Goal: Information Seeking & Learning: Learn about a topic

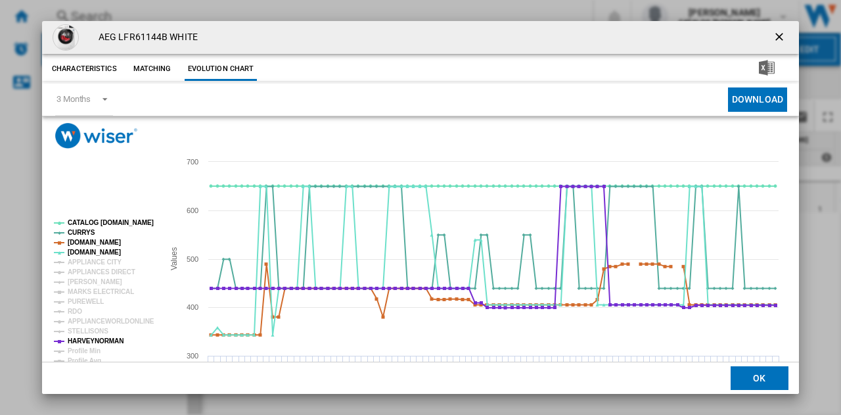
drag, startPoint x: 772, startPoint y: 37, endPoint x: 505, endPoint y: 39, distance: 267.5
click at [773, 37] on ng-md-icon "getI18NText('BUTTONS.CLOSE_DIALOG')" at bounding box center [781, 38] width 16 height 16
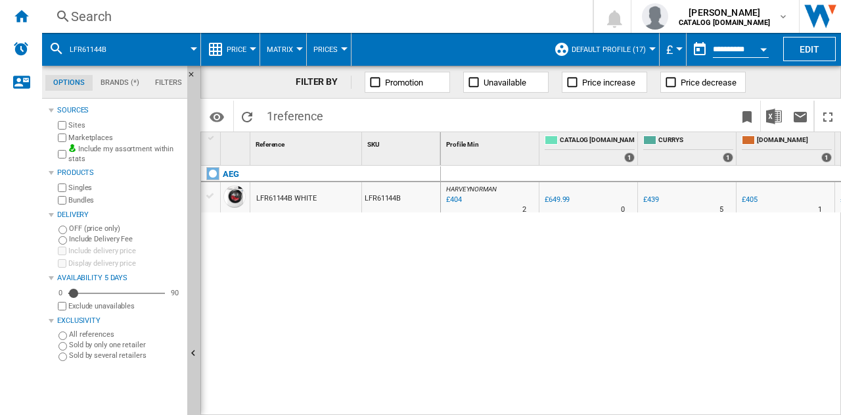
click at [208, 14] on div "Search" at bounding box center [315, 16] width 488 height 18
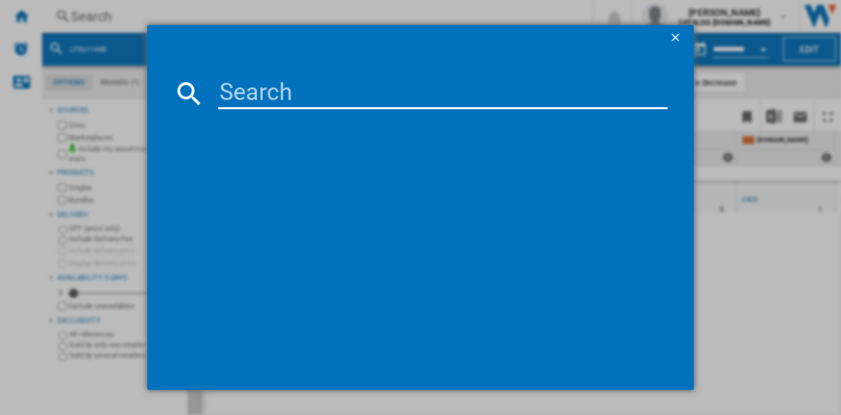
click at [281, 92] on input at bounding box center [443, 94] width 450 height 32
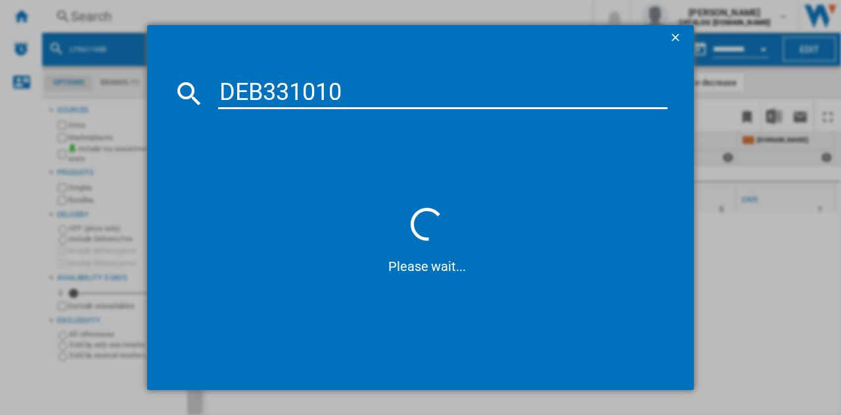
type input "DEB331010M"
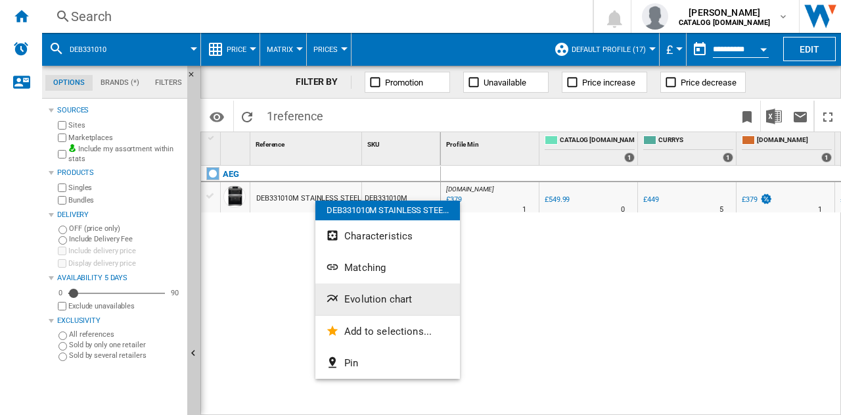
click at [375, 306] on button "Evolution chart" at bounding box center [388, 299] width 145 height 32
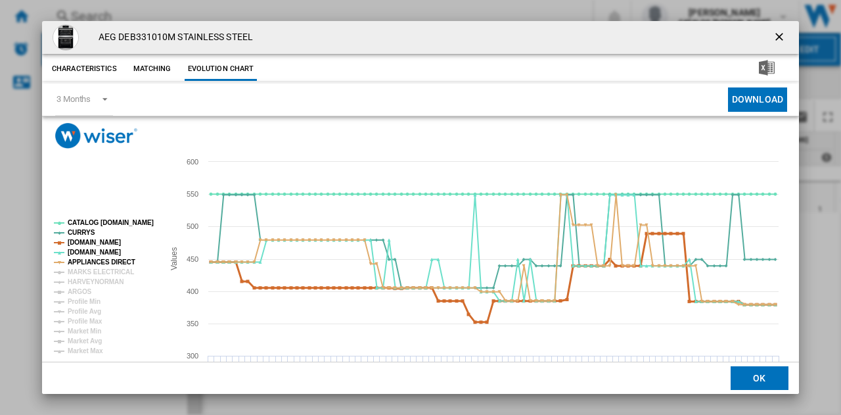
click at [84, 240] on tspan "[DOMAIN_NAME]" at bounding box center [94, 242] width 53 height 7
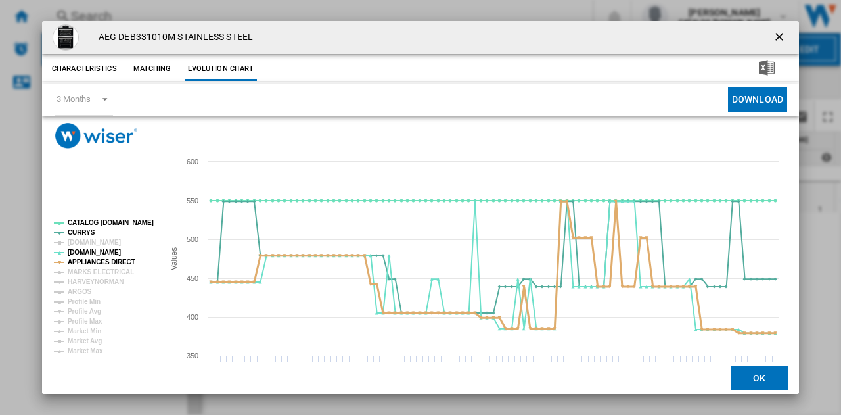
click at [80, 262] on tspan "APPLIANCES DIRECT" at bounding box center [102, 261] width 68 height 7
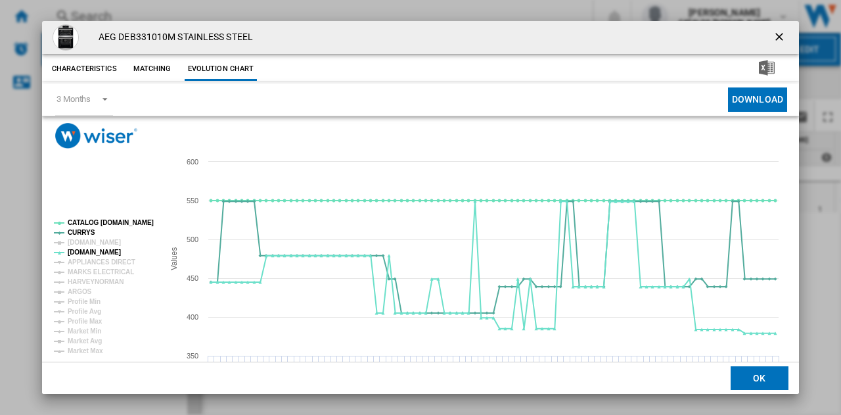
click at [80, 262] on tspan "APPLIANCES DIRECT" at bounding box center [102, 261] width 68 height 7
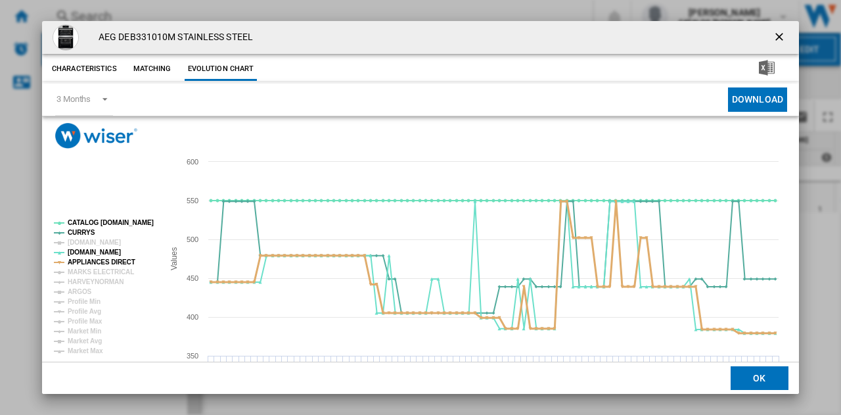
click at [80, 262] on tspan "APPLIANCES DIRECT" at bounding box center [102, 261] width 68 height 7
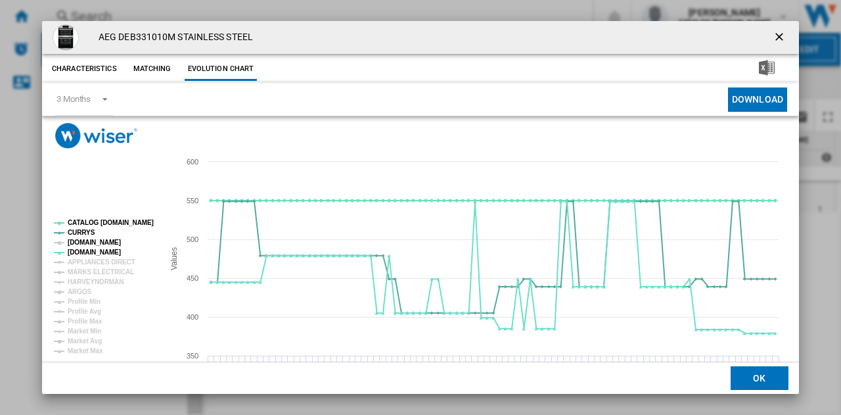
click at [87, 241] on tspan "[DOMAIN_NAME]" at bounding box center [94, 242] width 53 height 7
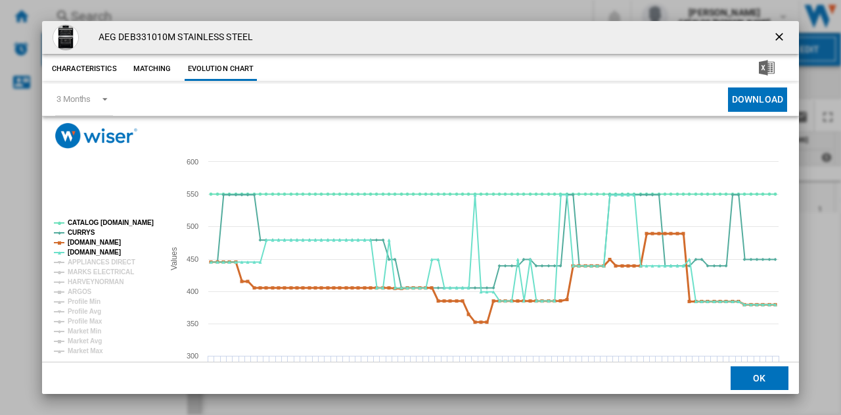
click at [87, 241] on tspan "[DOMAIN_NAME]" at bounding box center [94, 242] width 53 height 7
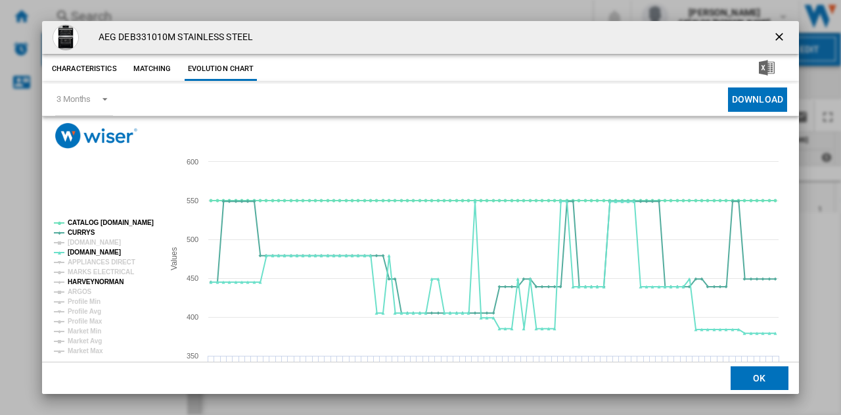
click at [96, 281] on tspan "HARVEYNORMAN" at bounding box center [96, 281] width 56 height 7
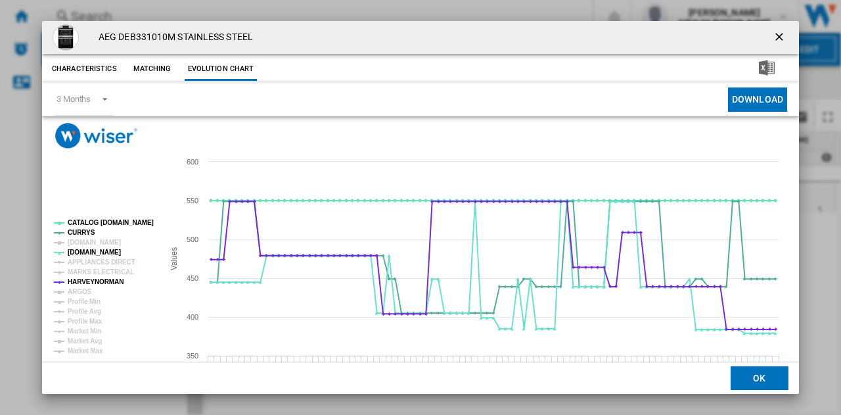
click at [96, 281] on tspan "HARVEYNORMAN" at bounding box center [96, 281] width 56 height 7
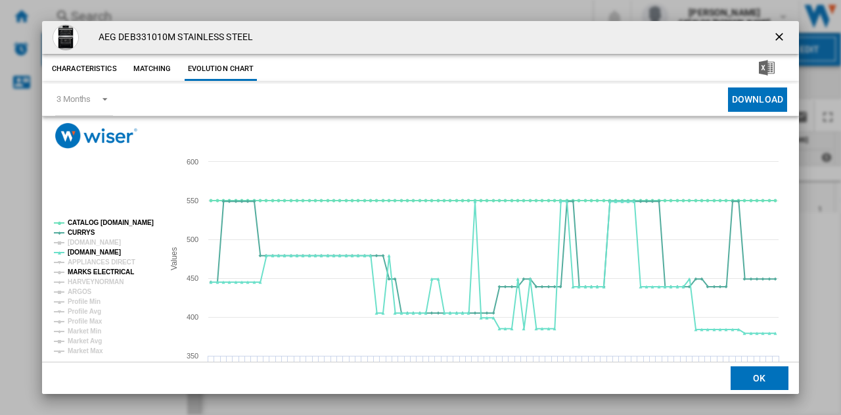
click at [101, 272] on tspan "MARKS ELECTRICAL" at bounding box center [101, 271] width 66 height 7
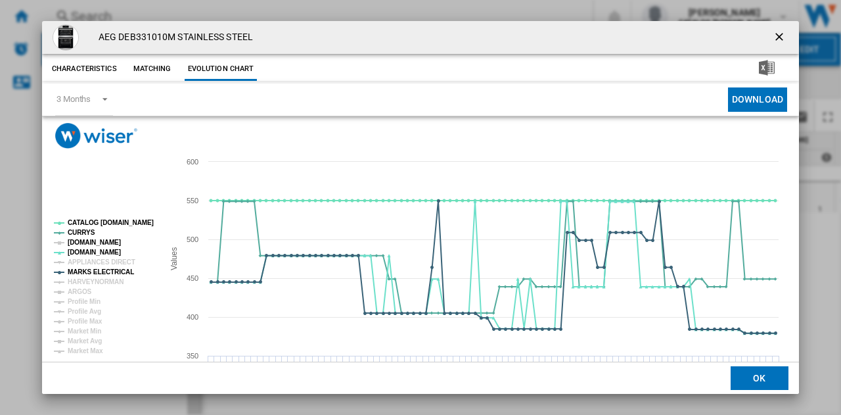
click at [91, 245] on tspan "[DOMAIN_NAME]" at bounding box center [94, 242] width 53 height 7
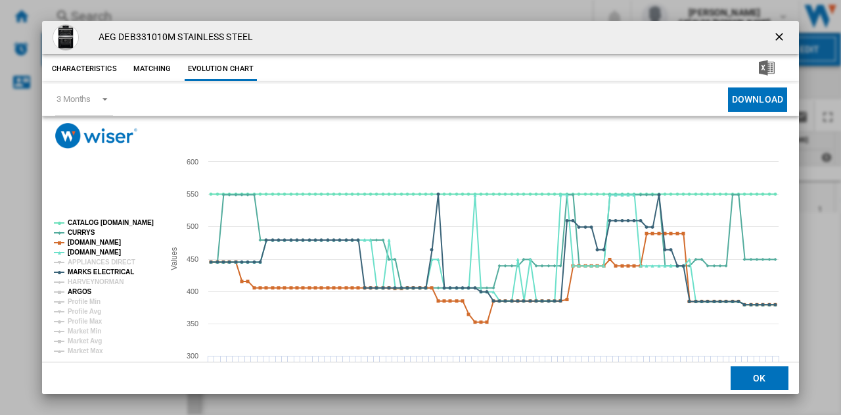
click at [76, 290] on tspan "ARGOS" at bounding box center [80, 291] width 24 height 7
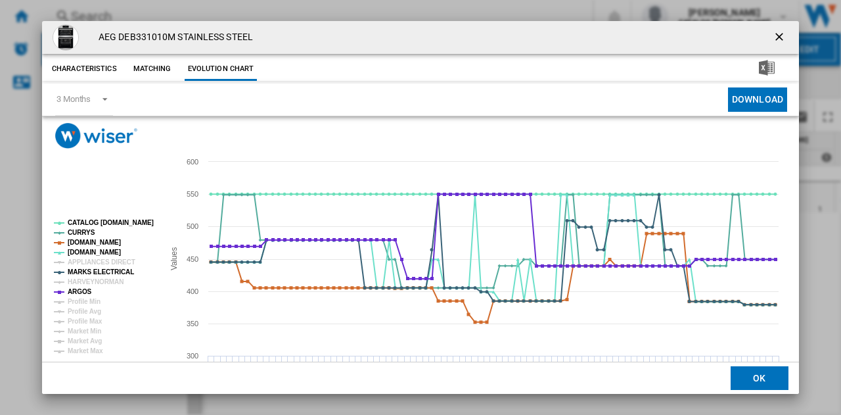
click at [76, 290] on tspan "ARGOS" at bounding box center [80, 291] width 24 height 7
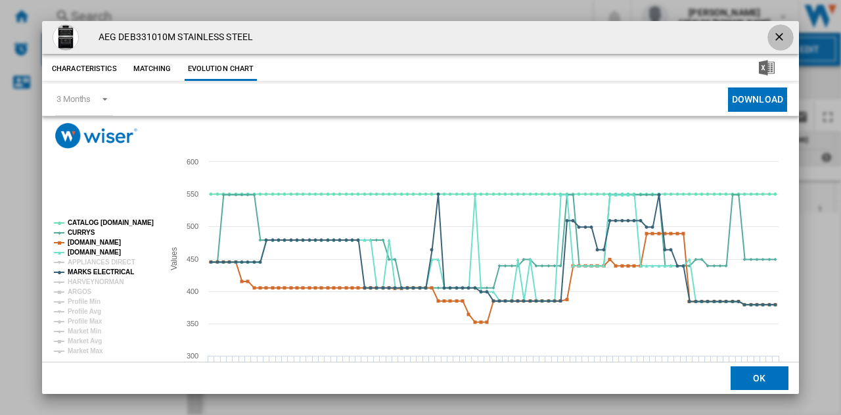
click at [778, 33] on ng-md-icon "getI18NText('BUTTONS.CLOSE_DIALOG')" at bounding box center [781, 38] width 16 height 16
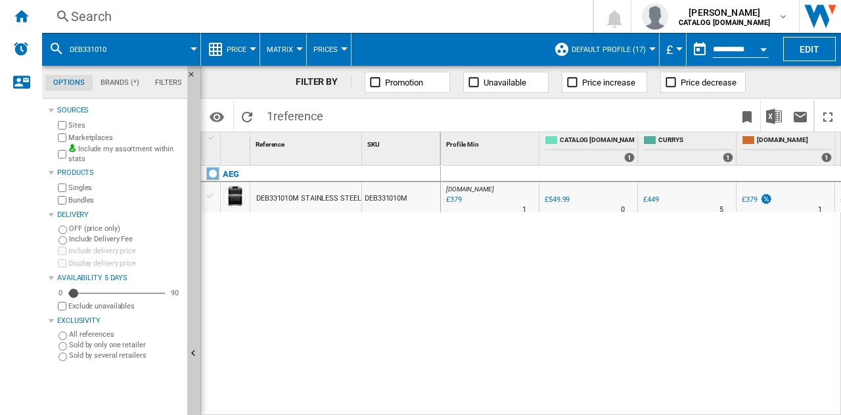
click at [101, 15] on div "Search" at bounding box center [315, 16] width 488 height 18
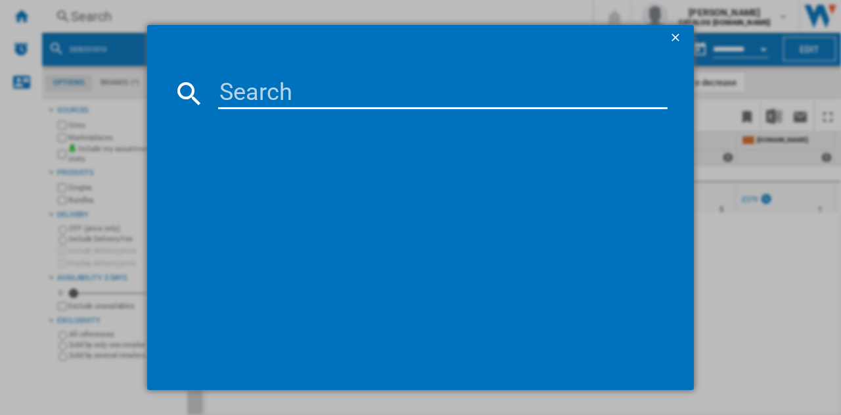
click at [325, 80] on input at bounding box center [443, 94] width 450 height 32
type input "DUB331110M"
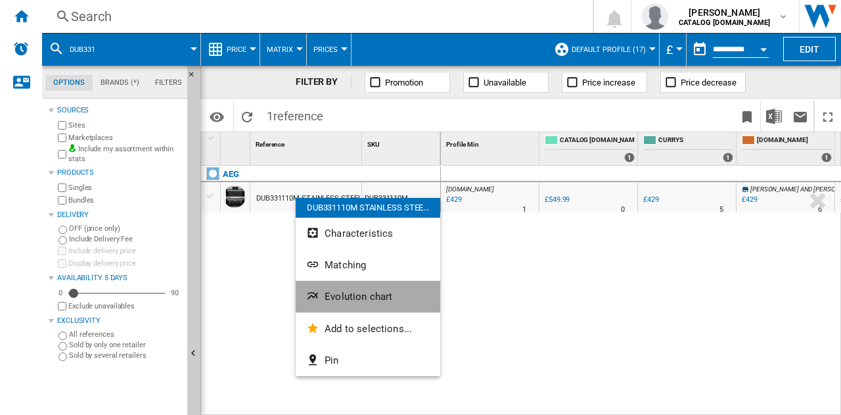
click at [369, 300] on span "Evolution chart" at bounding box center [359, 297] width 68 height 12
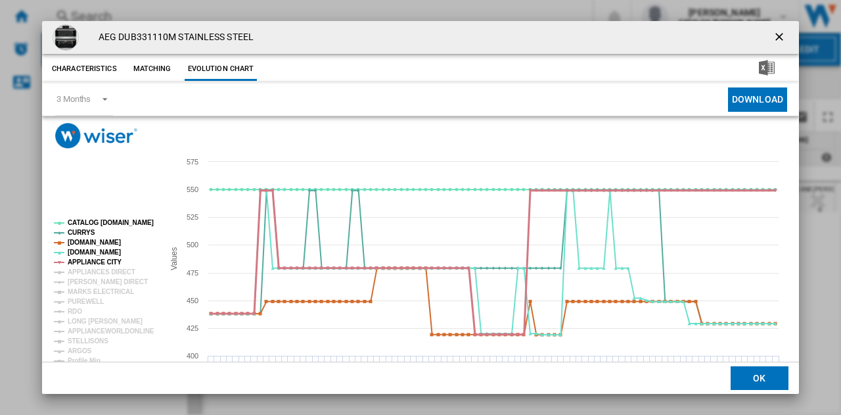
click at [85, 263] on tspan "APPLIANCE CITY" at bounding box center [95, 261] width 54 height 7
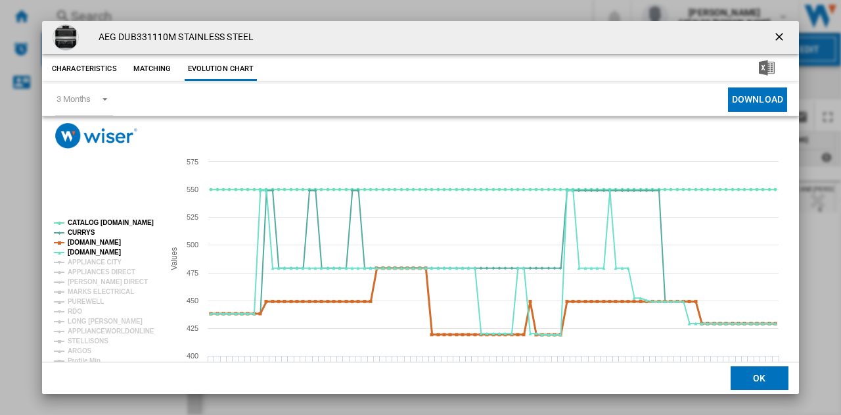
click at [89, 239] on tspan "[DOMAIN_NAME]" at bounding box center [94, 242] width 53 height 7
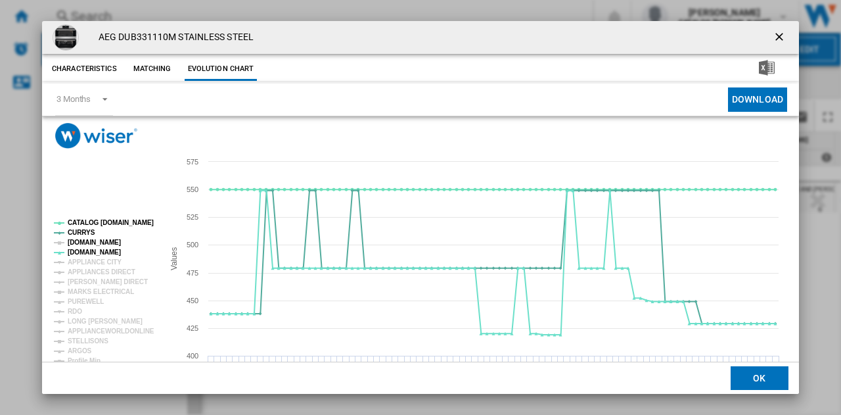
click at [96, 241] on tspan "[DOMAIN_NAME]" at bounding box center [94, 242] width 53 height 7
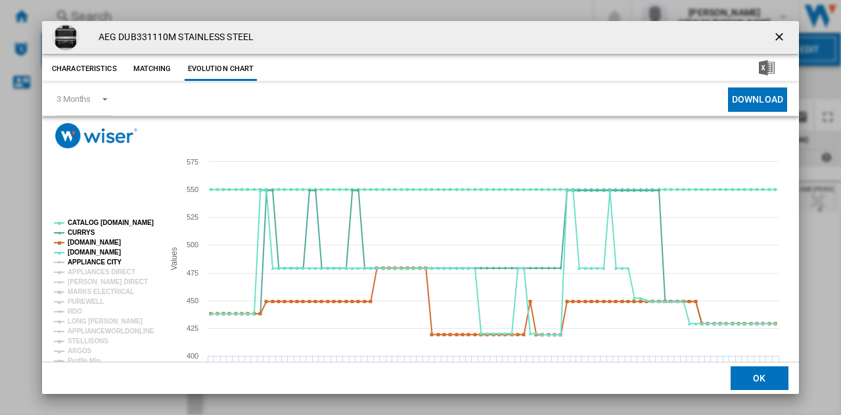
click at [92, 262] on tspan "APPLIANCE CITY" at bounding box center [95, 261] width 54 height 7
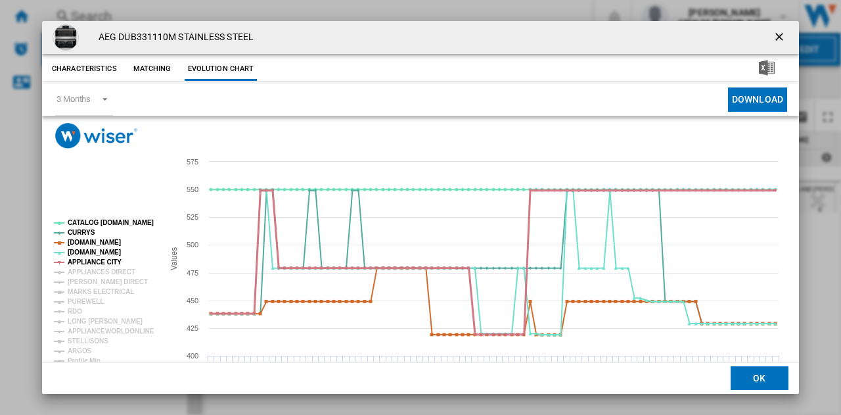
click at [92, 262] on tspan "APPLIANCE CITY" at bounding box center [95, 261] width 54 height 7
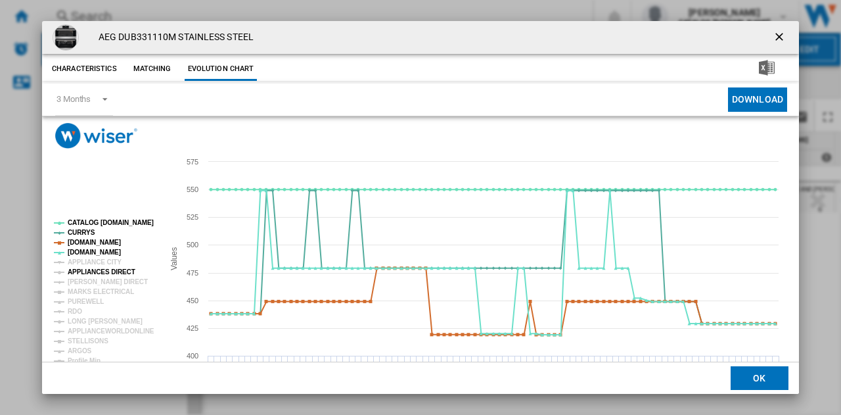
click at [89, 272] on tspan "APPLIANCES DIRECT" at bounding box center [102, 271] width 68 height 7
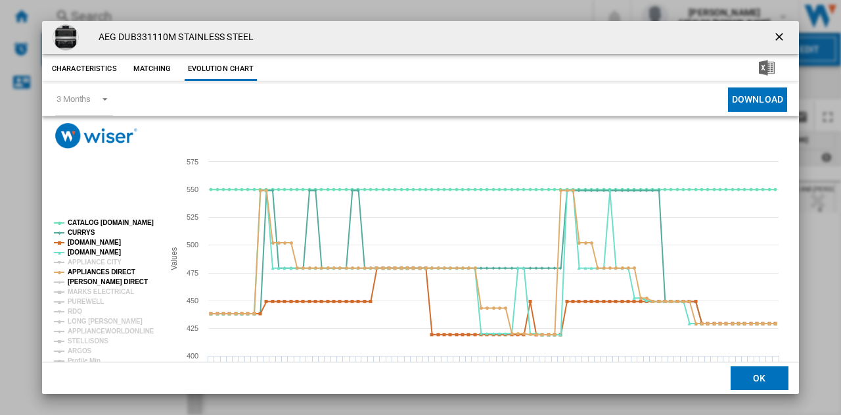
click at [89, 281] on tspan "[PERSON_NAME] DIRECT" at bounding box center [108, 281] width 80 height 7
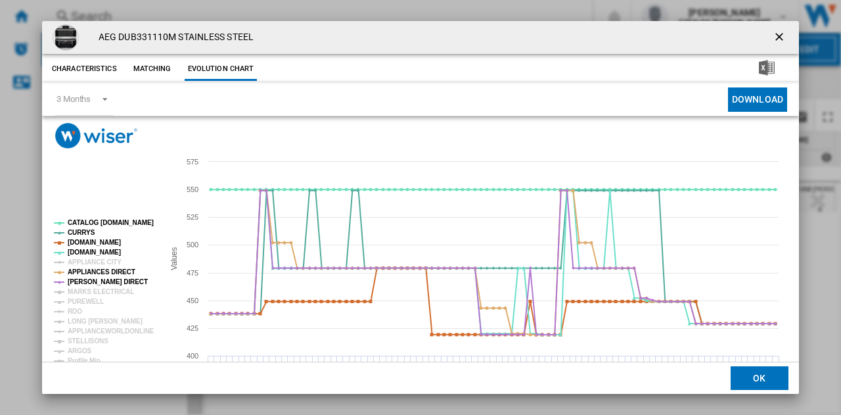
click at [89, 281] on tspan "[PERSON_NAME] DIRECT" at bounding box center [108, 281] width 80 height 7
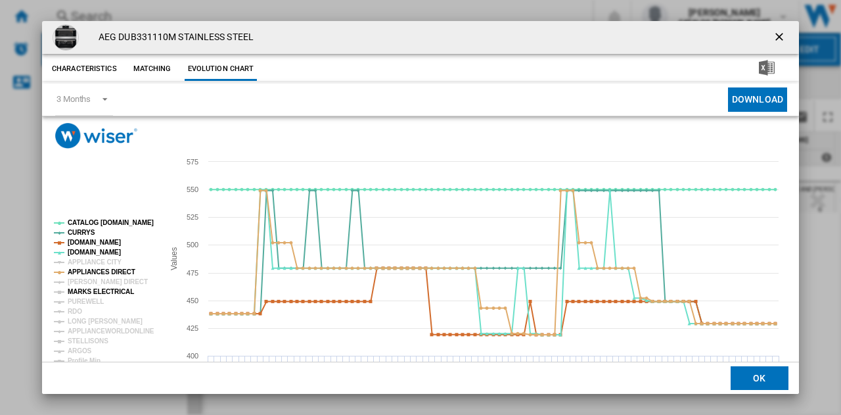
click at [97, 293] on tspan "MARKS ELECTRICAL" at bounding box center [101, 291] width 66 height 7
